Goal: Task Accomplishment & Management: Manage account settings

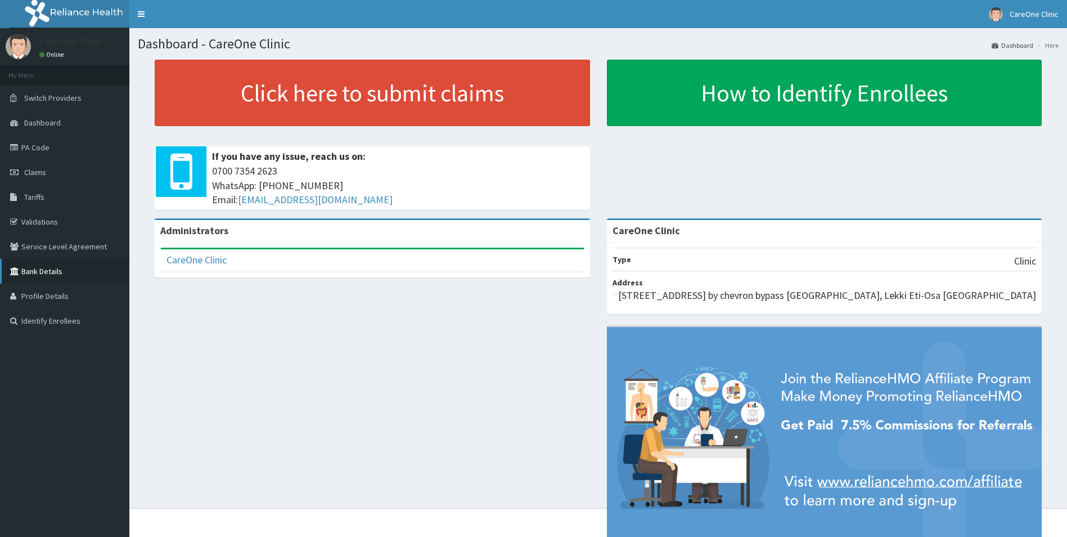
click at [43, 271] on link "Bank Details" at bounding box center [64, 271] width 129 height 25
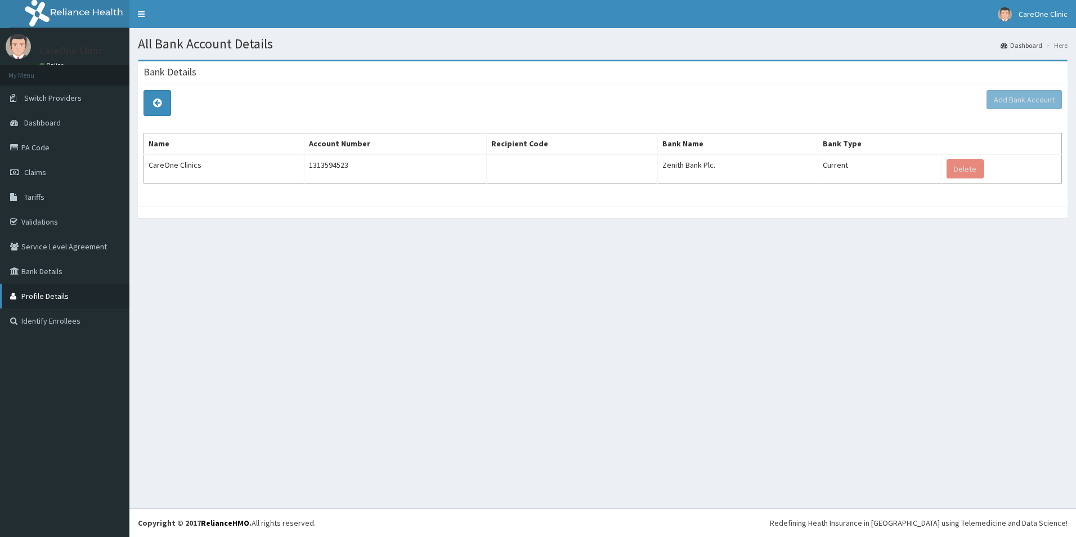
click at [46, 293] on link "Profile Details" at bounding box center [64, 296] width 129 height 25
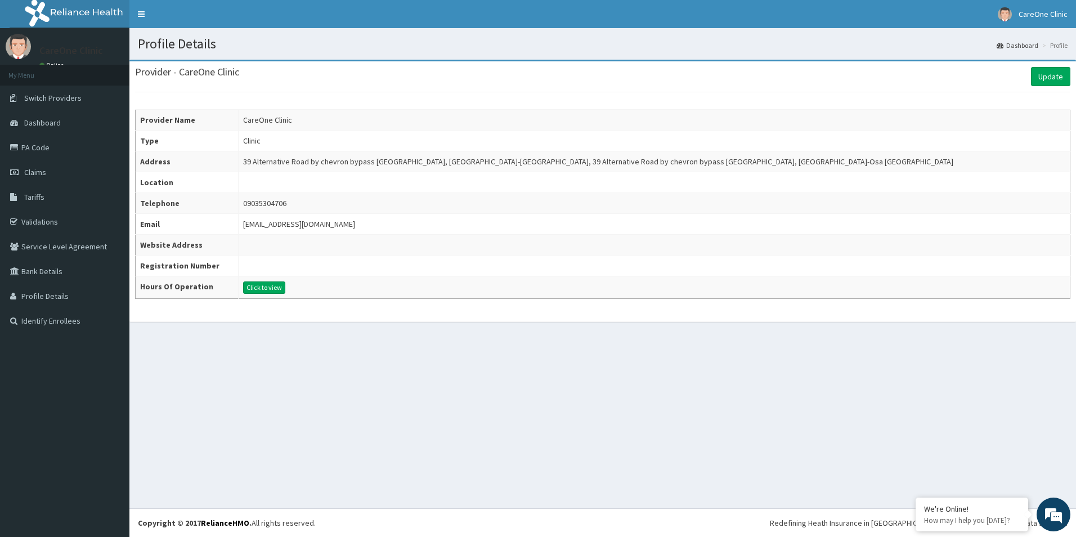
click at [620, 380] on div "Profile Details Dashboard Profile Show banner × Profile Completion Notification…" at bounding box center [602, 268] width 946 height 480
